Goal: Task Accomplishment & Management: Use online tool/utility

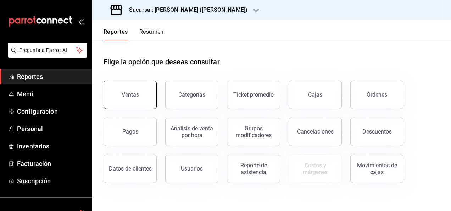
click at [138, 88] on button "Ventas" at bounding box center [129, 94] width 53 height 28
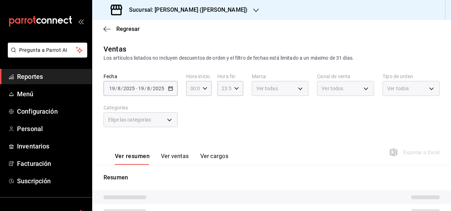
click at [196, 10] on h3 "Sucursal: [PERSON_NAME] ([PERSON_NAME])" at bounding box center [185, 10] width 124 height 9
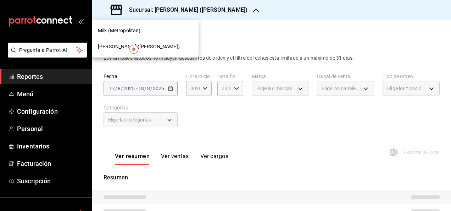
click at [171, 90] on div at bounding box center [225, 105] width 451 height 211
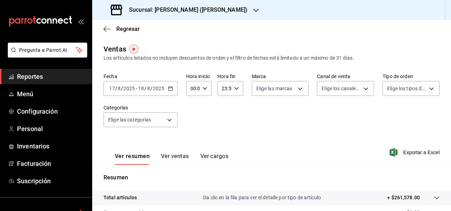
click at [174, 87] on div "[DATE] [DATE] - [DATE] [DATE]" at bounding box center [140, 88] width 74 height 15
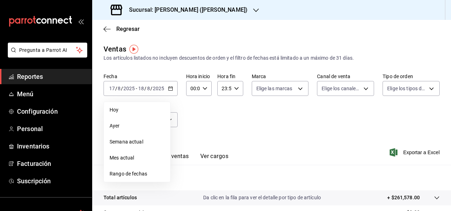
click at [211, 49] on div "Ventas Los artículos listados no incluyen descuentos de orden y el filtro de fe…" at bounding box center [271, 53] width 336 height 18
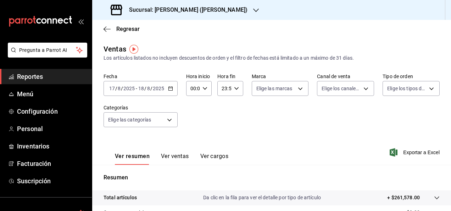
click at [202, 87] on icon "button" at bounding box center [204, 88] width 5 height 5
click at [194, 142] on div "00 01 02 03 04 05 06 07 08 09 10 11 12 13 14 15 16 17 18 19 20 21 22 23" at bounding box center [191, 126] width 13 height 57
click at [194, 142] on button "05" at bounding box center [192, 149] width 10 height 14
type input "05:00"
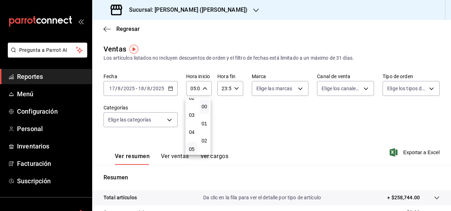
click at [232, 88] on div at bounding box center [225, 105] width 451 height 211
click at [234, 88] on icon "button" at bounding box center [236, 88] width 5 height 5
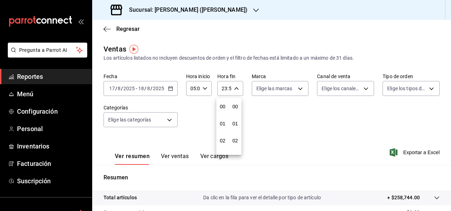
scroll to position [964, 0]
click at [223, 116] on div "00 01 02 03 04 05 06 07 08 09 10 11 12 13 14 15 16 17 18 19 20 21 22 23" at bounding box center [222, 126] width 13 height 57
click at [223, 115] on button "05" at bounding box center [223, 109] width 10 height 14
type input "05:59"
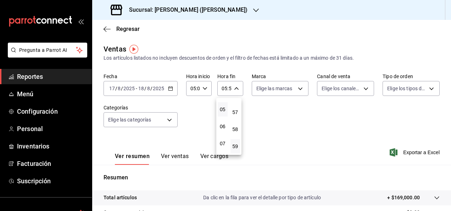
click at [235, 199] on div at bounding box center [225, 105] width 451 height 211
click at [235, 199] on p "Da clic en la fila para ver el detalle por tipo de artículo" at bounding box center [262, 197] width 118 height 7
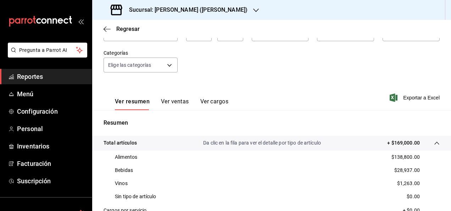
scroll to position [55, 0]
click at [78, 72] on span "Reportes" at bounding box center [51, 77] width 69 height 10
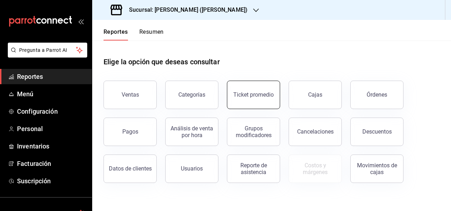
click at [255, 98] on button "Ticket promedio" at bounding box center [253, 94] width 53 height 28
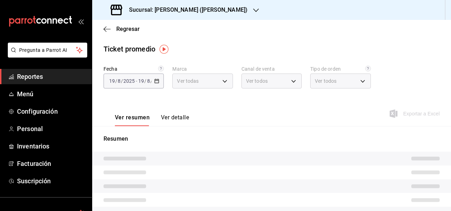
type input "3e284276-a834-4a39-bc59-2edda2d06158"
type input "PARROT,UBER_EATS,RAPPI,DIDI_FOOD,ONLINE"
type input "e22fa5c9-a89e-41b0-8860-3ae797de52dc,d5ed7011-f835-4d0c-a8fc-5f0f01446209,0cbc4…"
click at [166, 79] on div "Fecha [DATE] [DATE] - [DATE] [DATE] Marca Ver todas 3e284276-a834-4a39-bc59-2ed…" at bounding box center [271, 81] width 336 height 31
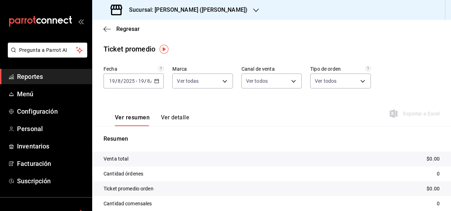
click at [163, 79] on div "Fecha [DATE] [DATE] - [DATE] [DATE] Marca Ver todas 3e284276-a834-4a39-bc59-2ed…" at bounding box center [271, 81] width 336 height 31
click at [153, 84] on div "[DATE] [DATE] - [DATE] [DATE]" at bounding box center [133, 80] width 60 height 15
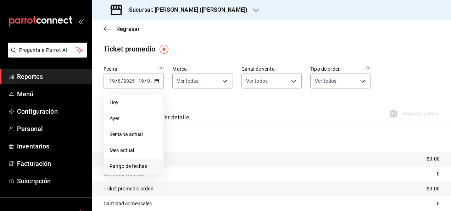
click at [139, 163] on span "Rango de fechas" at bounding box center [134, 165] width 48 height 7
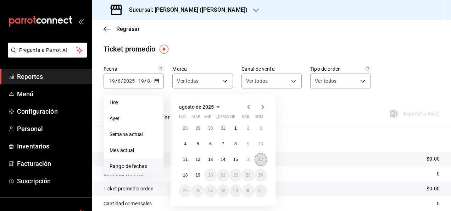
click at [260, 161] on abbr "17" at bounding box center [260, 159] width 5 height 5
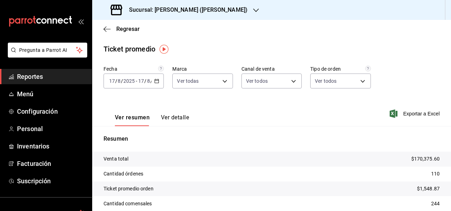
click at [57, 79] on span "Reportes" at bounding box center [51, 77] width 69 height 10
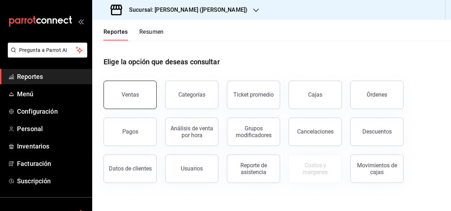
click at [121, 94] on button "Ventas" at bounding box center [129, 94] width 53 height 28
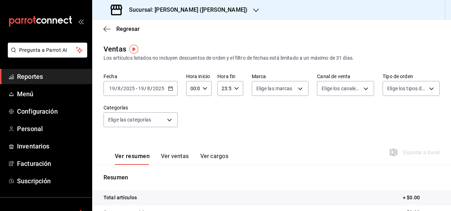
click at [168, 89] on icon "button" at bounding box center [170, 88] width 5 height 5
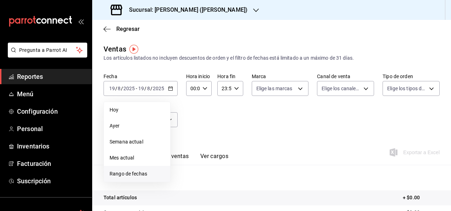
click at [143, 173] on span "Rango de fechas" at bounding box center [137, 173] width 55 height 7
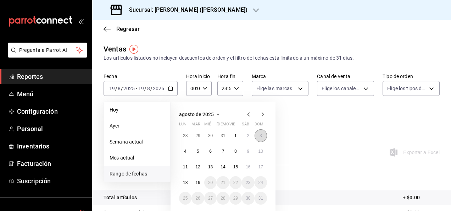
click at [258, 138] on button "3" at bounding box center [260, 135] width 12 height 13
click at [182, 152] on button "4" at bounding box center [185, 151] width 12 height 13
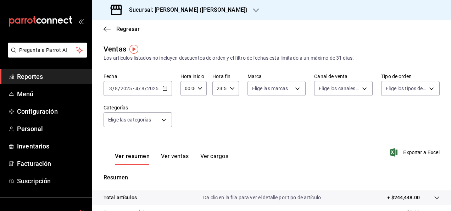
click at [203, 91] on div "00:00 Hora inicio" at bounding box center [193, 88] width 26 height 15
click at [189, 128] on div "00 01 02 03 04 05 06 07 08 09 10 11 12 13 14 15 16 17 18 19 20 21 22 23" at bounding box center [186, 126] width 13 height 57
click at [189, 128] on button "05" at bounding box center [186, 135] width 10 height 14
type input "05:00"
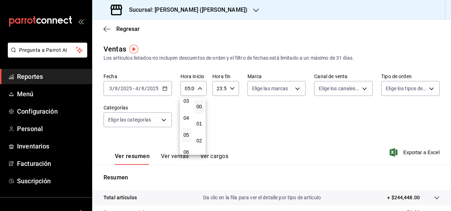
click at [231, 92] on div at bounding box center [225, 105] width 451 height 211
click at [231, 92] on div "23:59 Hora fin" at bounding box center [225, 88] width 26 height 15
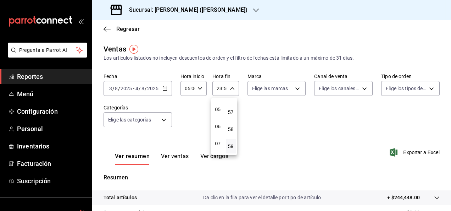
scroll to position [68, 0]
click at [218, 125] on div "00 01 02 03 04 05 06 07 08 09 10 11 12 13 14 15 16 17 18 19 20 21 22 23" at bounding box center [217, 126] width 13 height 57
click at [218, 125] on span "05" at bounding box center [218, 123] width 2 height 6
type input "05:59"
click at [306, 196] on div at bounding box center [225, 105] width 451 height 211
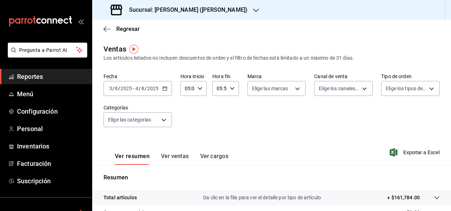
click at [334, 198] on div "Total artículos Da clic en la fila para ver el detalle por tipo de artículo + $…" at bounding box center [261, 197] width 316 height 7
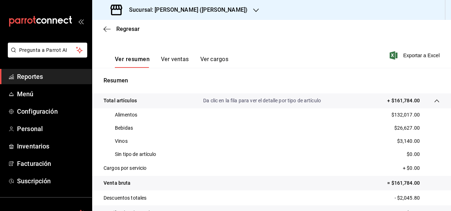
scroll to position [97, 0]
